Goal: Leave review/rating

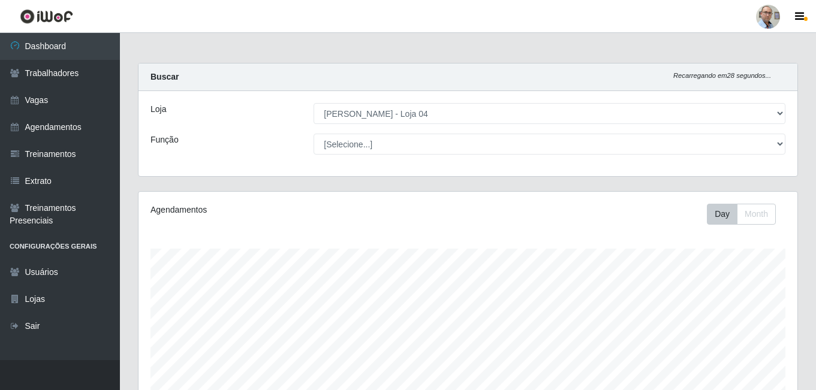
select select "251"
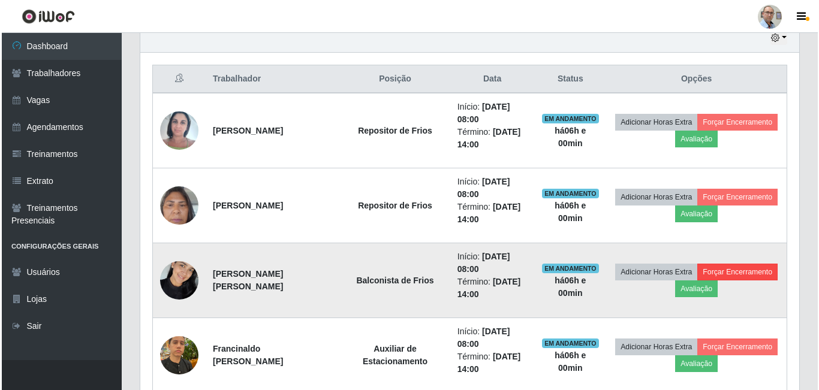
scroll to position [249, 659]
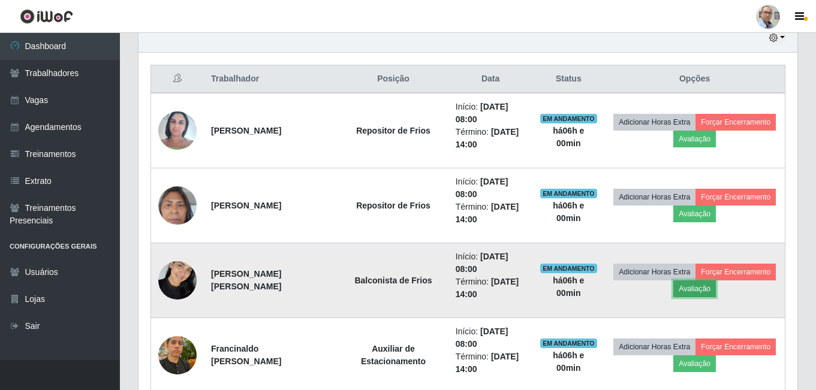
click at [716, 285] on button "Avaliação" at bounding box center [694, 289] width 43 height 17
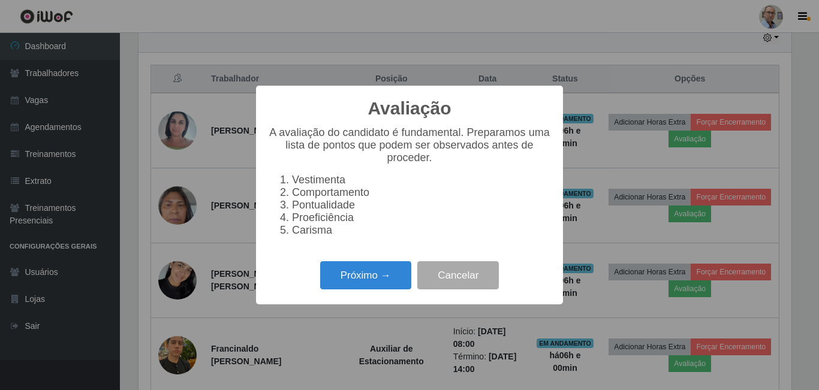
scroll to position [249, 653]
click at [378, 289] on button "Próximo →" at bounding box center [365, 275] width 91 height 28
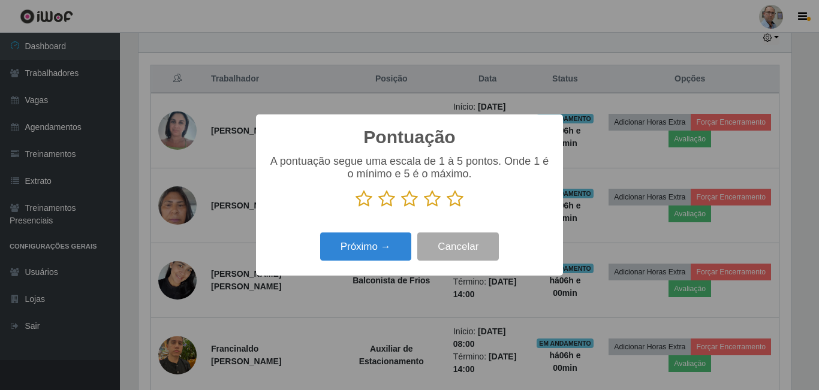
click at [452, 197] on icon at bounding box center [455, 199] width 17 height 18
click at [447, 208] on input "radio" at bounding box center [447, 208] width 0 height 0
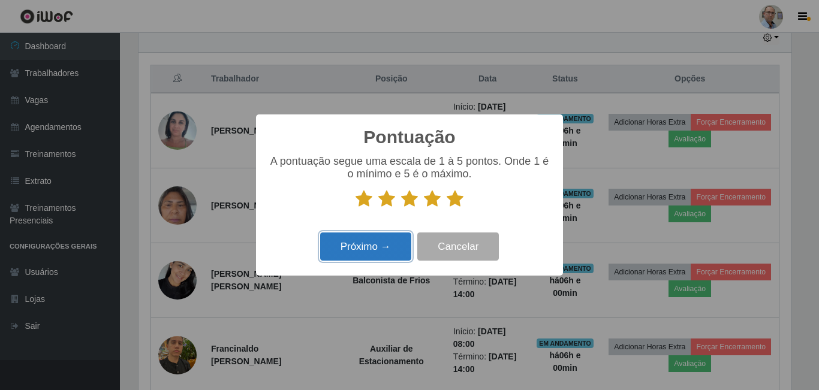
click at [368, 245] on button "Próximo →" at bounding box center [365, 247] width 91 height 28
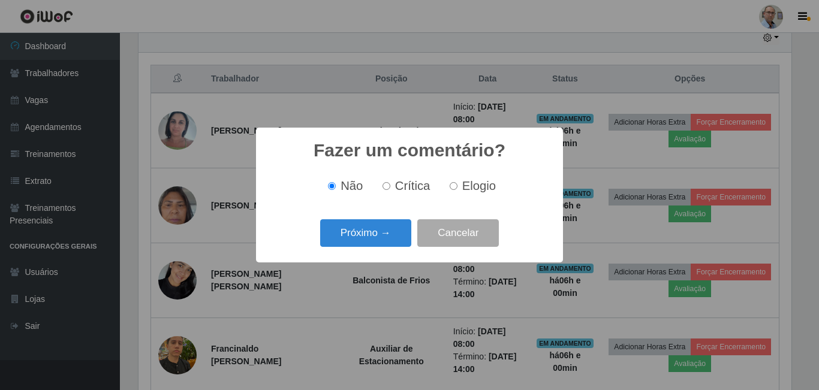
click at [368, 245] on button "Próximo →" at bounding box center [365, 233] width 91 height 28
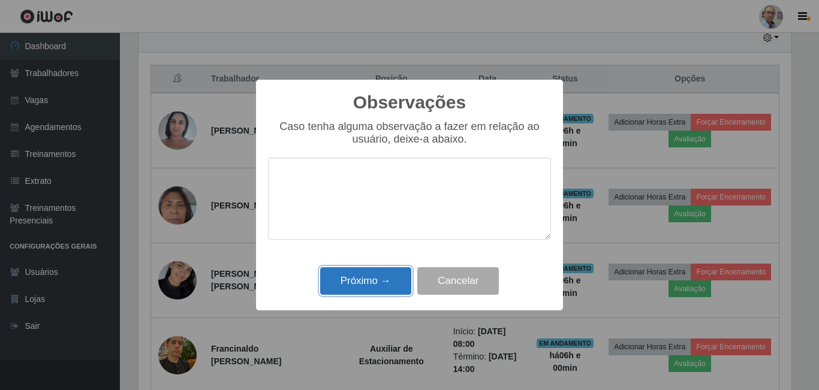
click at [376, 283] on button "Próximo →" at bounding box center [365, 281] width 91 height 28
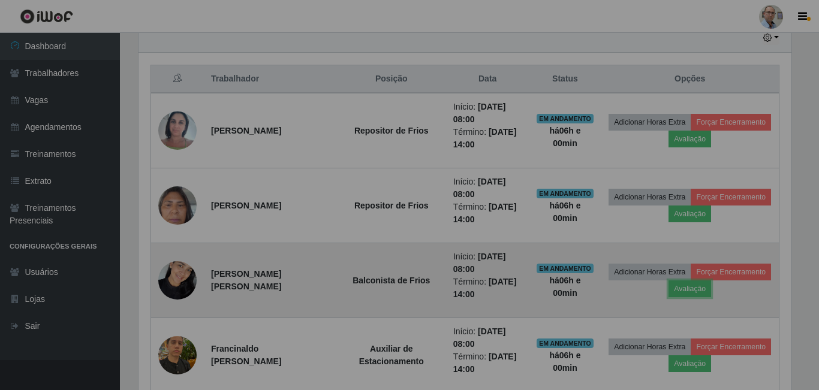
scroll to position [249, 659]
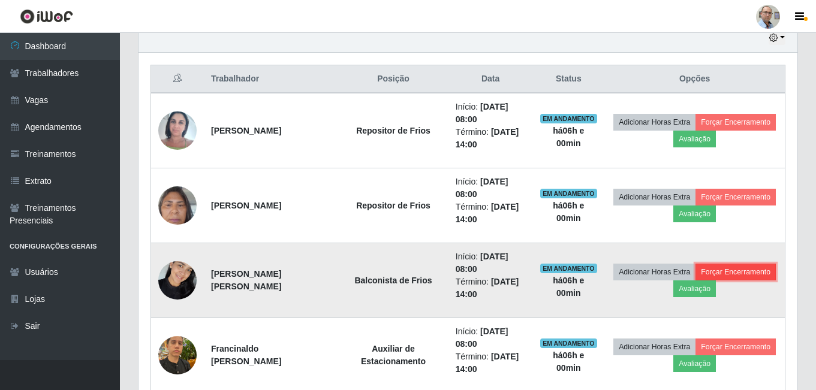
click at [695, 281] on button "Forçar Encerramento" at bounding box center [735, 272] width 80 height 17
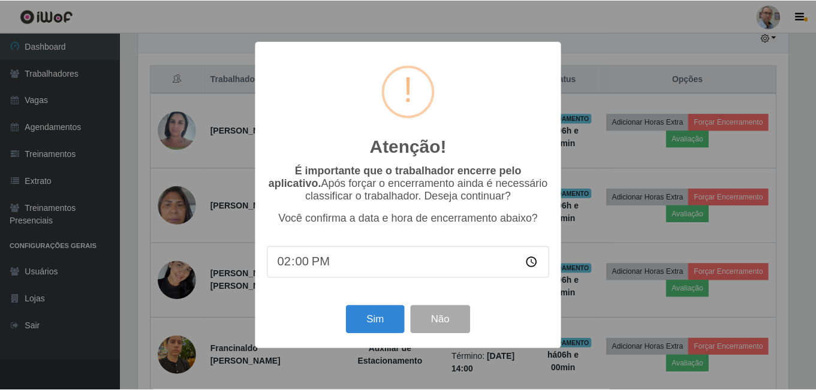
scroll to position [249, 653]
click at [375, 324] on button "Sim" at bounding box center [376, 320] width 58 height 28
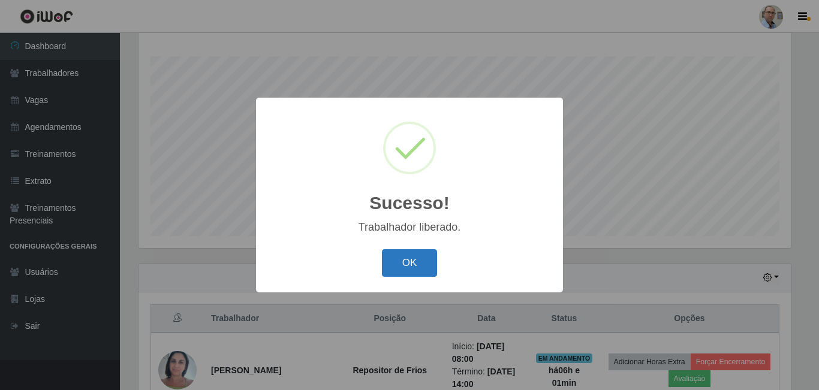
click at [395, 256] on button "OK" at bounding box center [410, 263] width 56 height 28
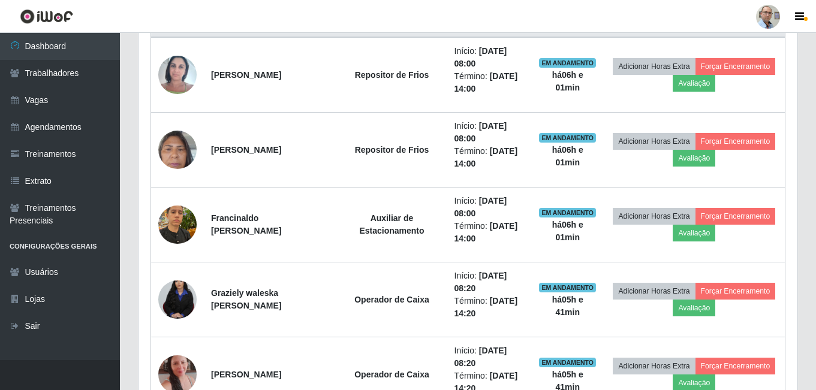
scroll to position [492, 0]
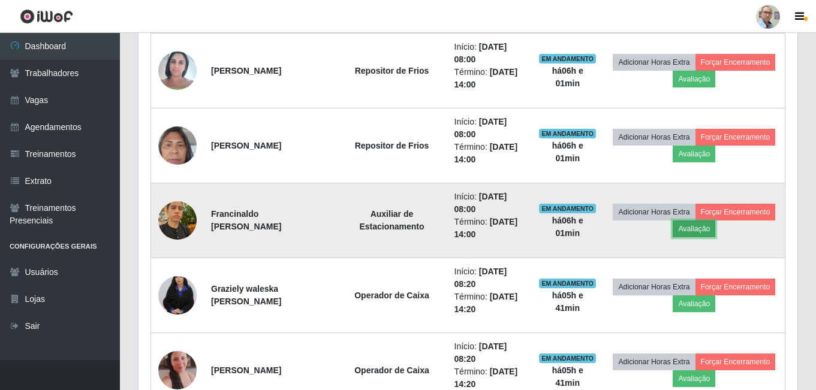
click at [715, 227] on button "Avaliação" at bounding box center [694, 229] width 43 height 17
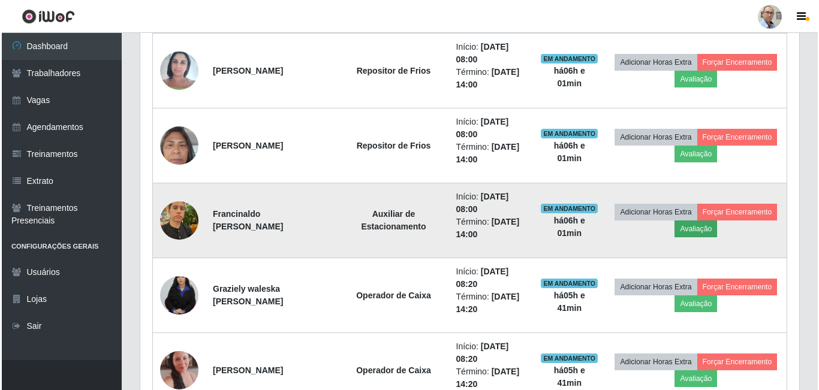
scroll to position [249, 653]
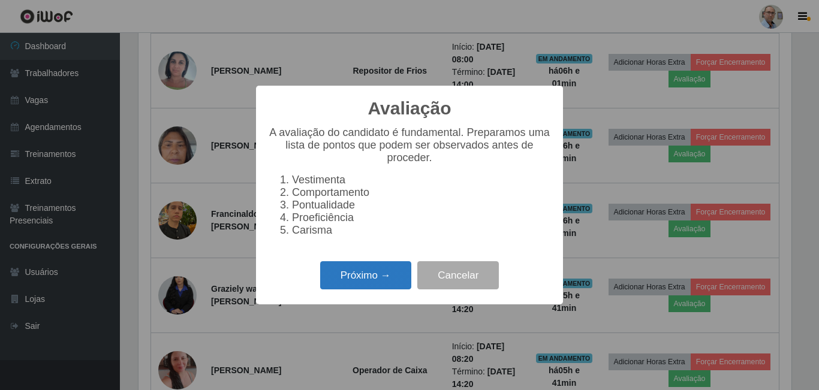
click at [368, 287] on button "Próximo →" at bounding box center [365, 275] width 91 height 28
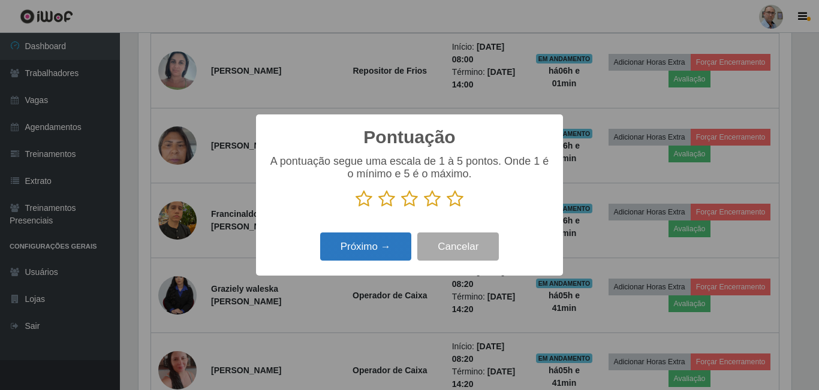
scroll to position [599318, 598914]
click at [433, 201] on icon at bounding box center [432, 199] width 17 height 18
click at [424, 208] on input "radio" at bounding box center [424, 208] width 0 height 0
click at [384, 246] on button "Próximo →" at bounding box center [365, 247] width 91 height 28
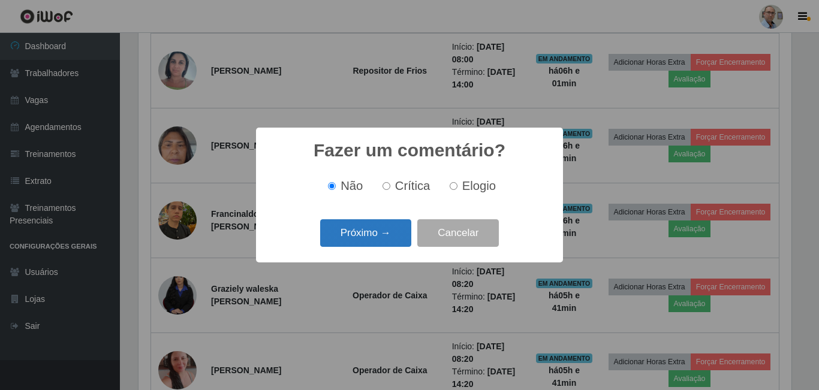
click at [386, 240] on button "Próximo →" at bounding box center [365, 233] width 91 height 28
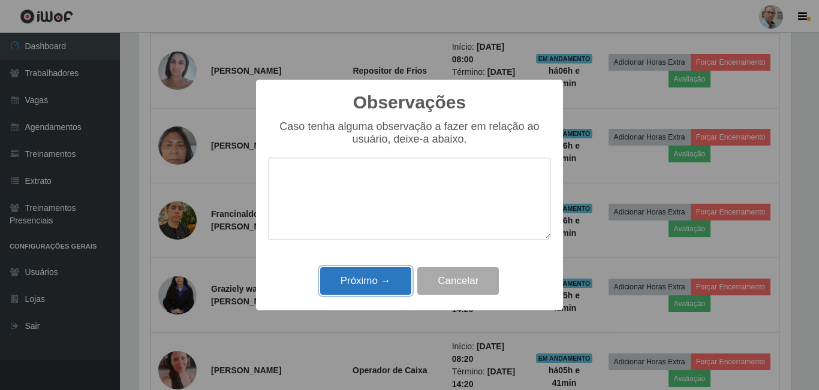
click at [372, 270] on button "Próximo →" at bounding box center [365, 281] width 91 height 28
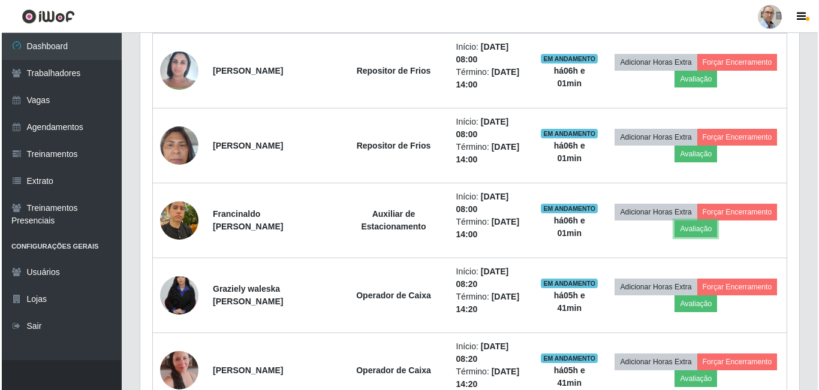
scroll to position [249, 659]
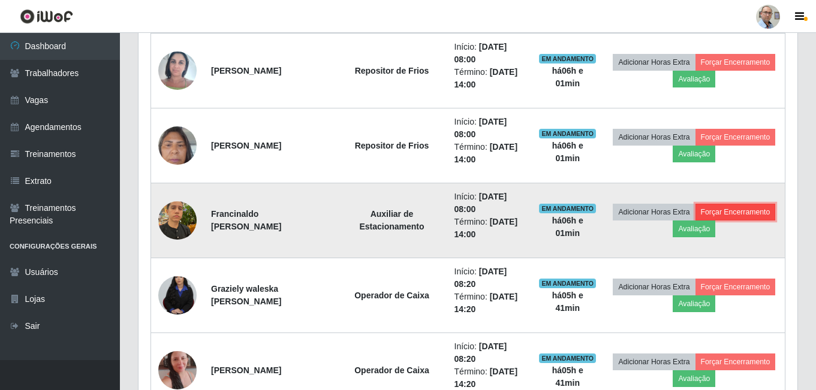
click at [695, 221] on button "Forçar Encerramento" at bounding box center [735, 212] width 80 height 17
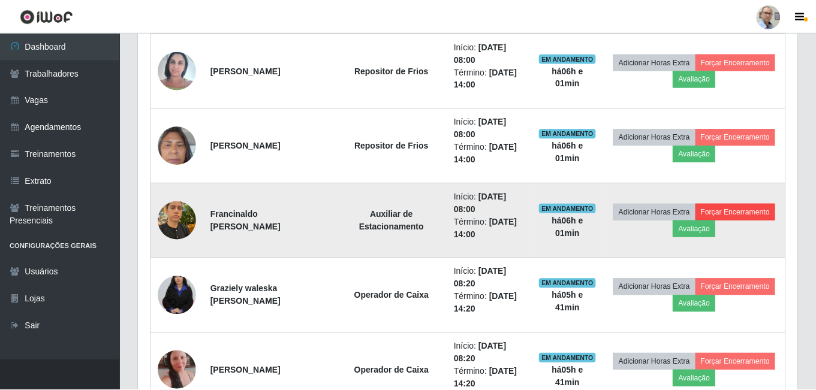
scroll to position [249, 653]
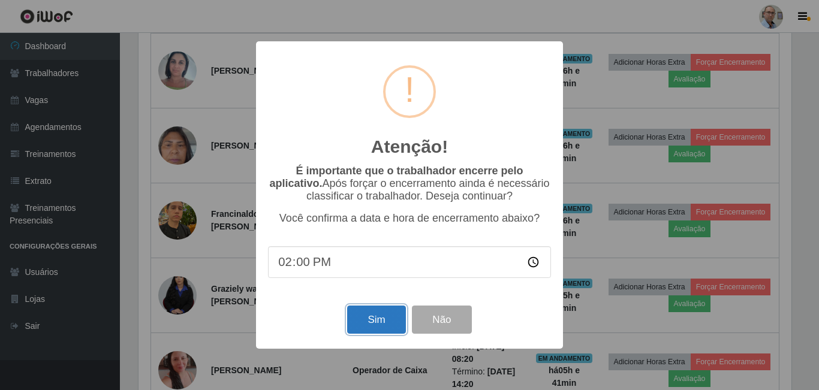
click at [375, 320] on button "Sim" at bounding box center [376, 320] width 58 height 28
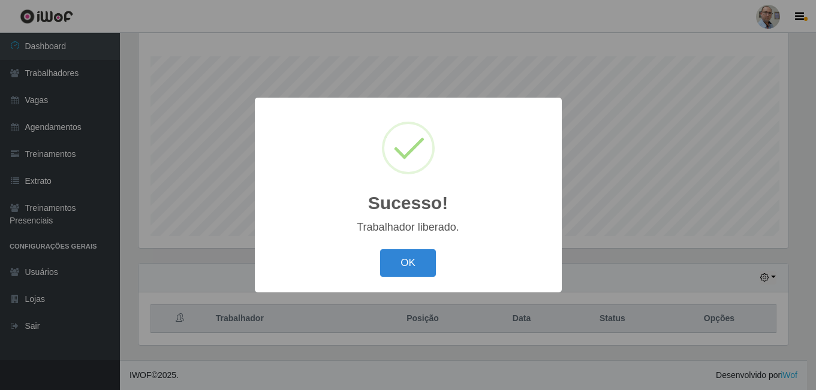
scroll to position [0, 0]
click at [411, 263] on button "OK" at bounding box center [410, 263] width 56 height 28
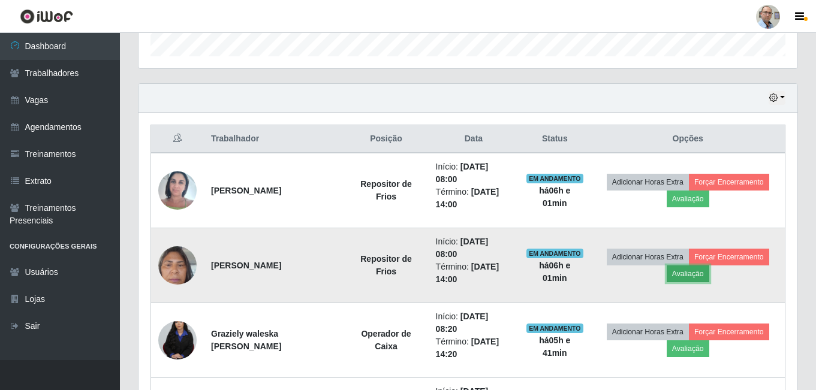
click at [701, 275] on button "Avaliação" at bounding box center [688, 274] width 43 height 17
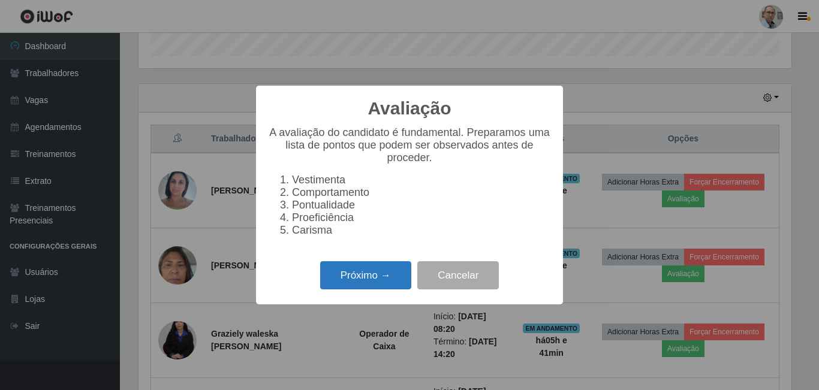
click at [369, 278] on button "Próximo →" at bounding box center [365, 275] width 91 height 28
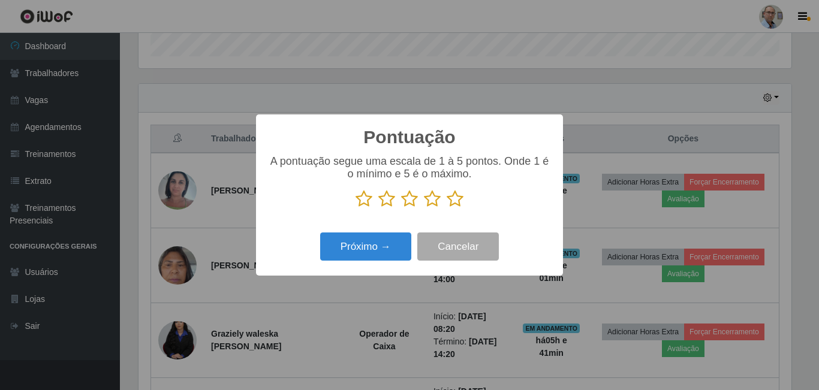
click at [449, 197] on icon at bounding box center [455, 199] width 17 height 18
click at [447, 208] on input "radio" at bounding box center [447, 208] width 0 height 0
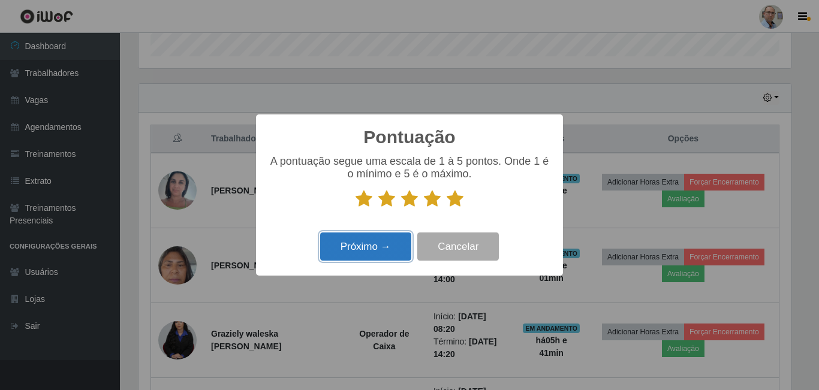
click at [363, 242] on button "Próximo →" at bounding box center [365, 247] width 91 height 28
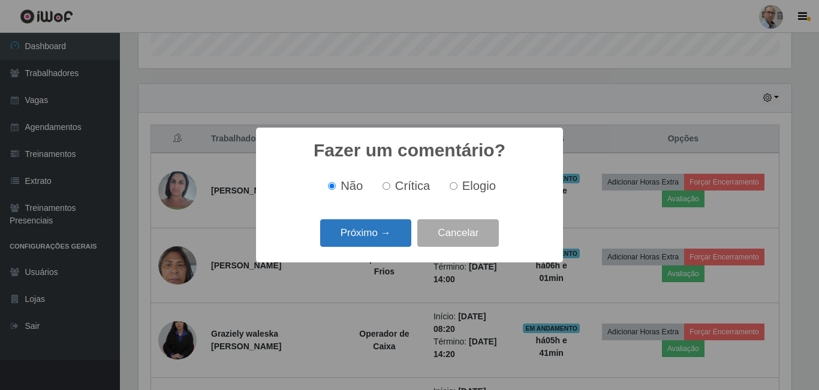
click at [380, 236] on button "Próximo →" at bounding box center [365, 233] width 91 height 28
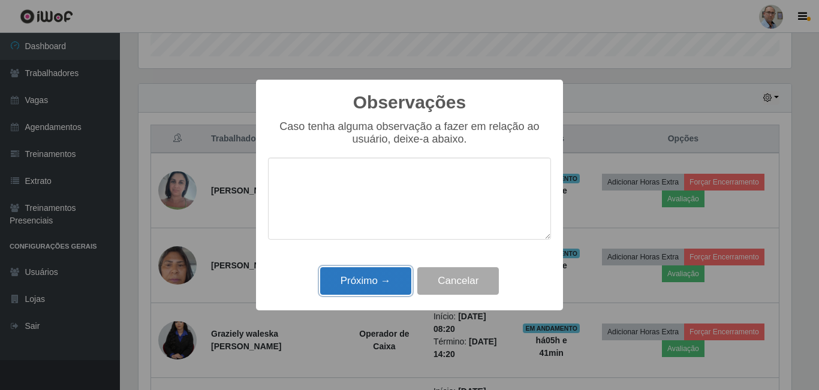
click at [364, 283] on button "Próximo →" at bounding box center [365, 281] width 91 height 28
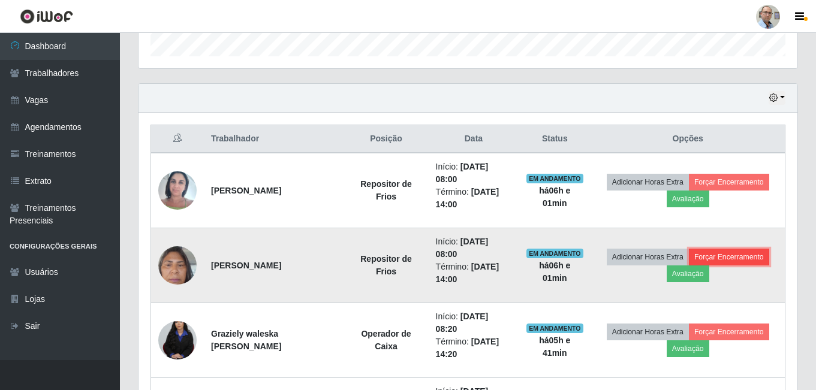
click at [740, 257] on button "Forçar Encerramento" at bounding box center [729, 257] width 80 height 17
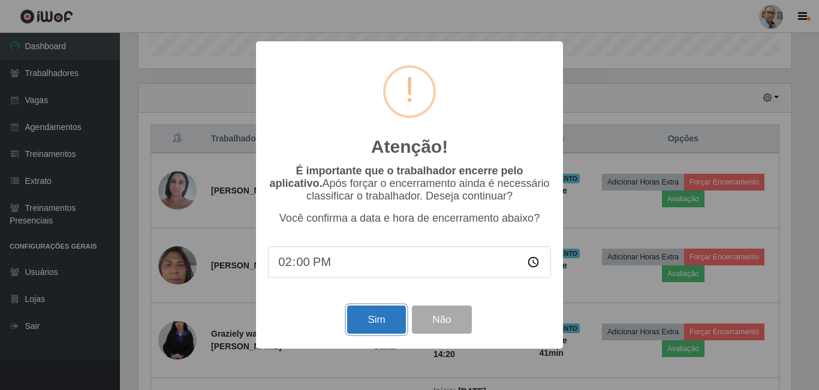
click at [378, 326] on button "Sim" at bounding box center [376, 320] width 58 height 28
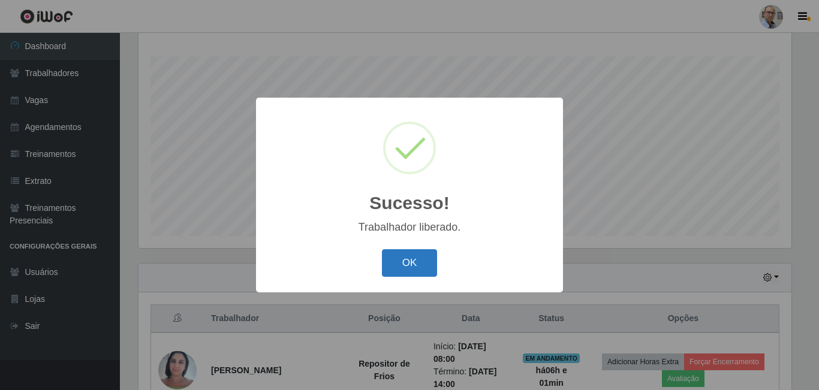
click at [410, 260] on button "OK" at bounding box center [410, 263] width 56 height 28
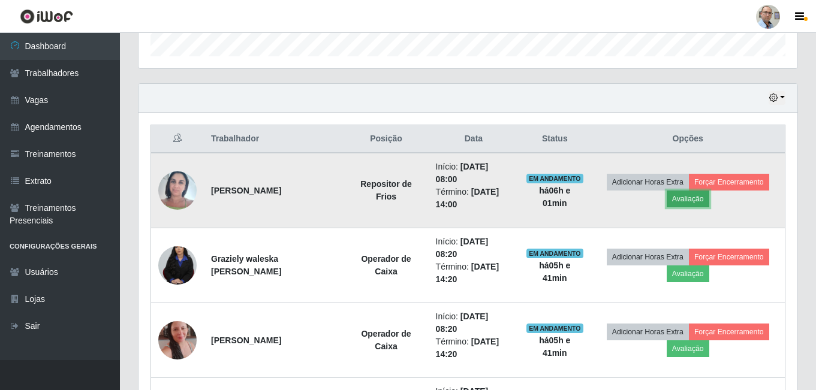
click at [698, 195] on button "Avaliação" at bounding box center [688, 199] width 43 height 17
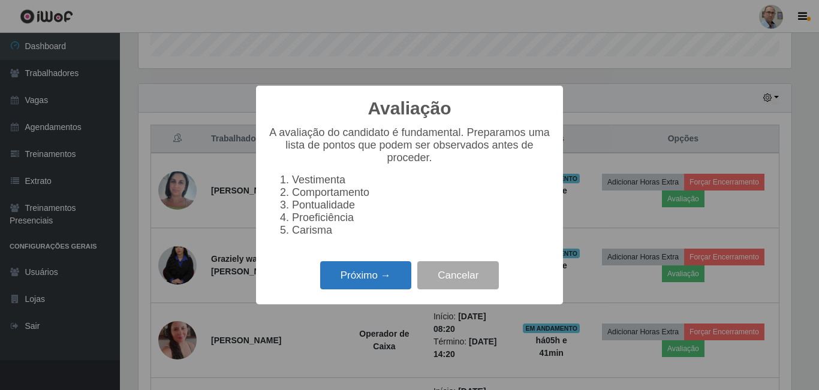
click at [379, 290] on button "Próximo →" at bounding box center [365, 275] width 91 height 28
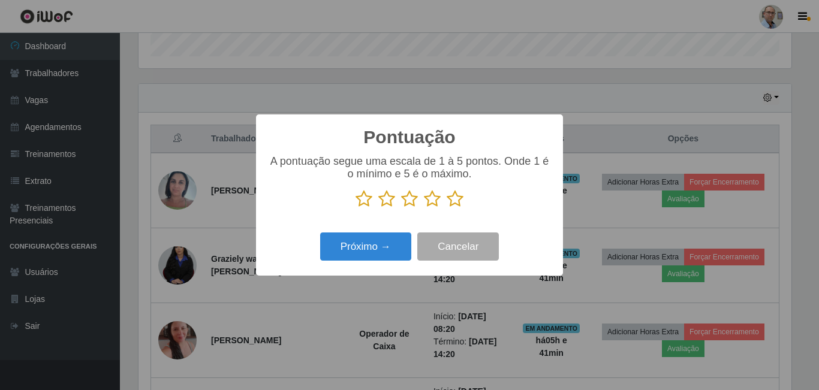
click at [444, 199] on p at bounding box center [409, 199] width 283 height 18
click at [459, 202] on icon at bounding box center [455, 199] width 17 height 18
click at [447, 208] on input "radio" at bounding box center [447, 208] width 0 height 0
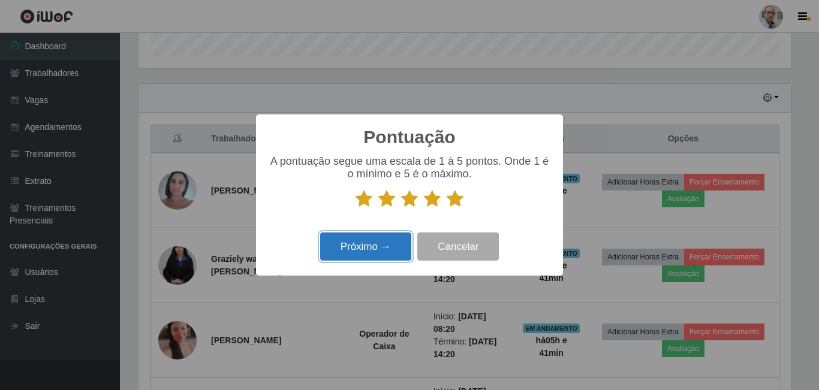
click at [394, 243] on button "Próximo →" at bounding box center [365, 247] width 91 height 28
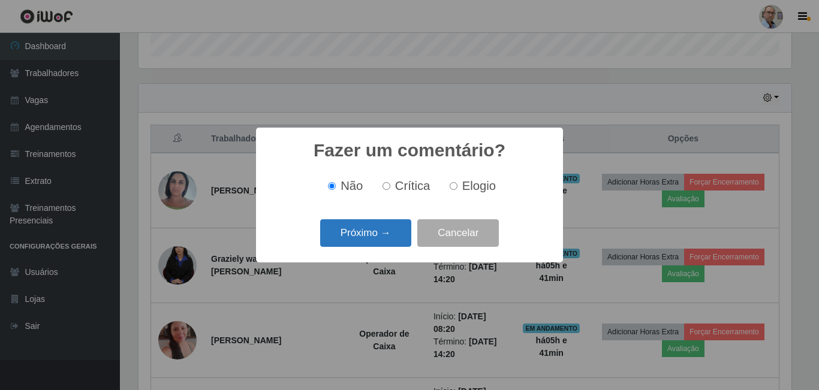
click at [377, 239] on button "Próximo →" at bounding box center [365, 233] width 91 height 28
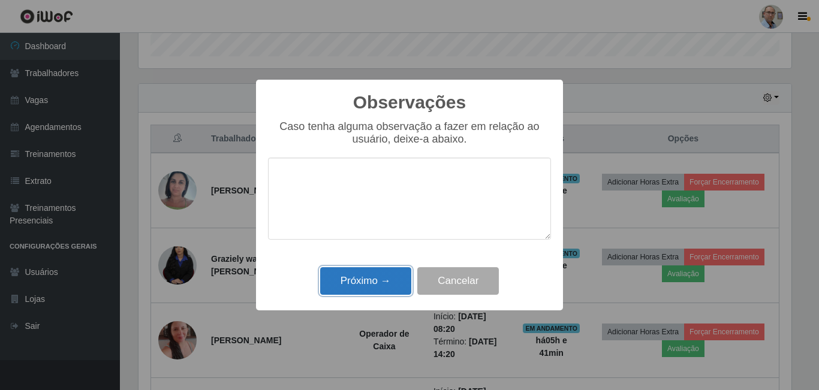
click at [380, 270] on button "Próximo →" at bounding box center [365, 281] width 91 height 28
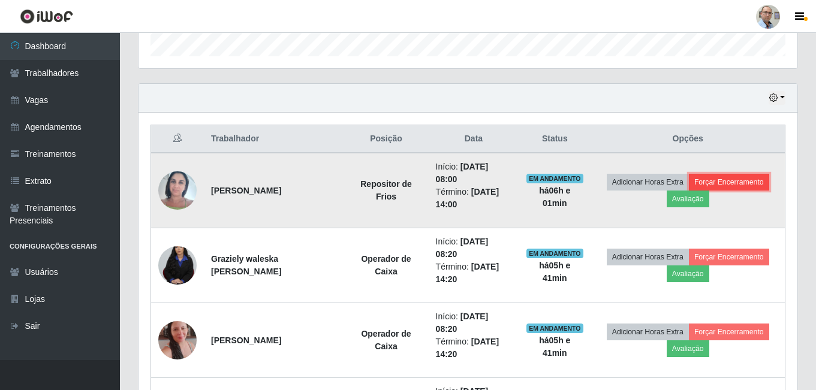
click at [733, 182] on button "Forçar Encerramento" at bounding box center [729, 182] width 80 height 17
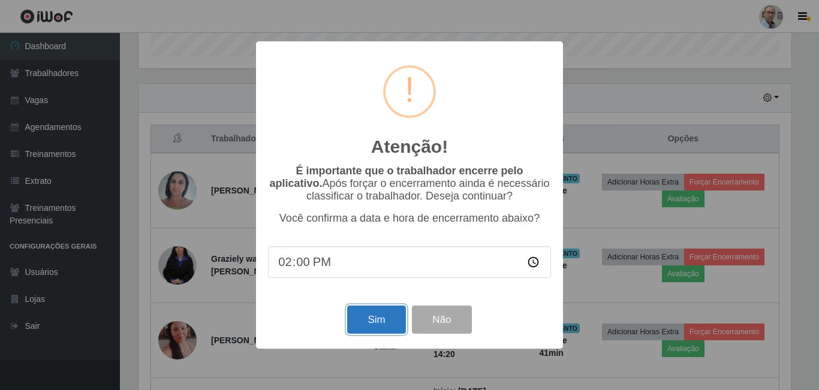
click at [374, 323] on button "Sim" at bounding box center [376, 320] width 58 height 28
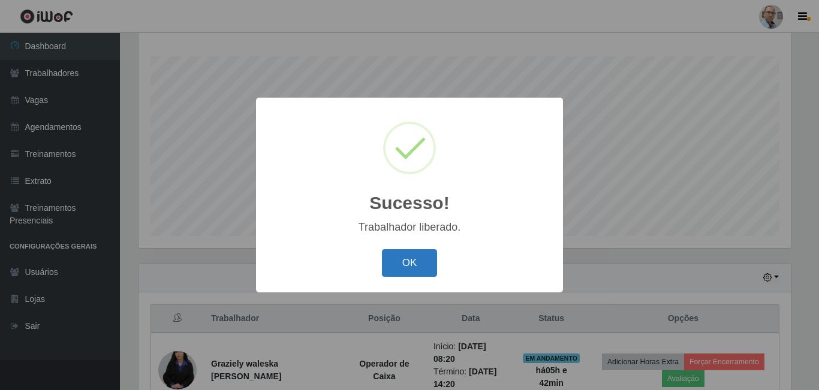
click at [413, 254] on button "OK" at bounding box center [410, 263] width 56 height 28
